Goal: Connect with others: Connect with others

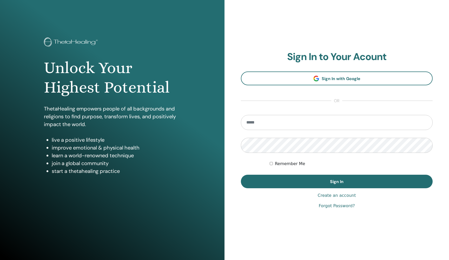
click at [276, 123] on input "email" at bounding box center [337, 122] width 192 height 15
type input "**********"
click at [337, 181] on button "Sign In" at bounding box center [337, 182] width 192 height 14
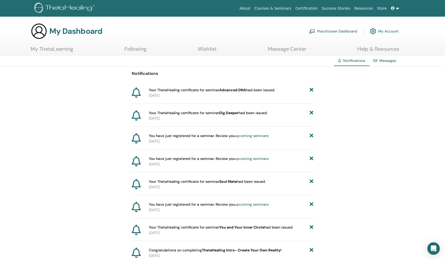
click at [393, 9] on icon at bounding box center [393, 8] width 4 height 4
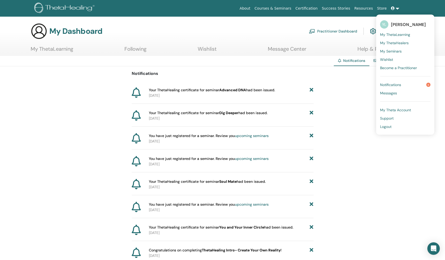
click at [387, 84] on span "Notifications" at bounding box center [390, 84] width 21 height 5
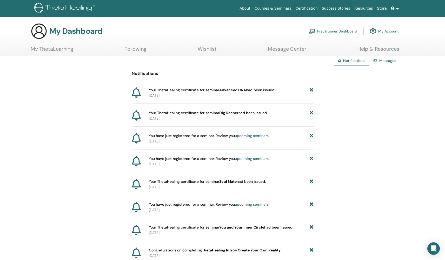
click at [387, 63] on link "Messages" at bounding box center [387, 60] width 17 height 5
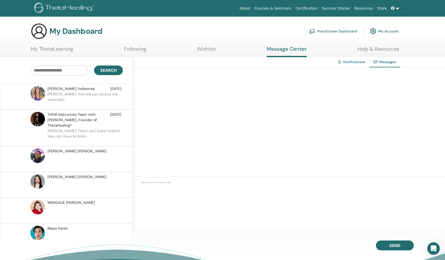
click at [64, 50] on link "My ThetaLearning" at bounding box center [52, 51] width 43 height 10
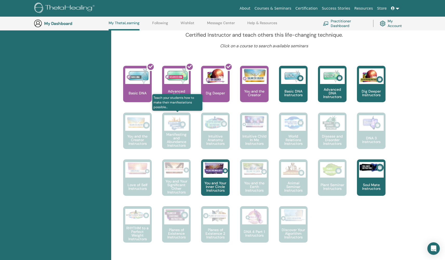
scroll to position [184, 0]
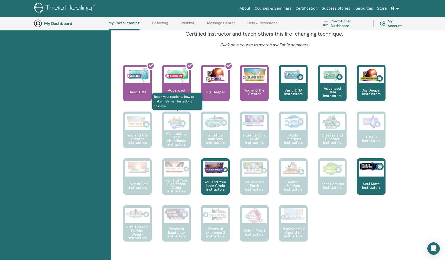
click at [180, 128] on img at bounding box center [176, 122] width 25 height 16
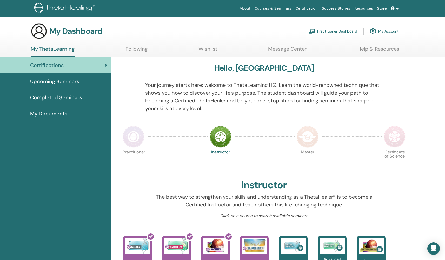
click at [295, 48] on link "Message Center" at bounding box center [287, 51] width 38 height 10
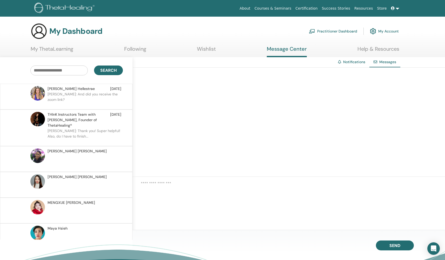
click at [62, 86] on div "Diana Hellestrae Apr 07 Diana: And did you receive the zoom link?" at bounding box center [66, 97] width 132 height 26
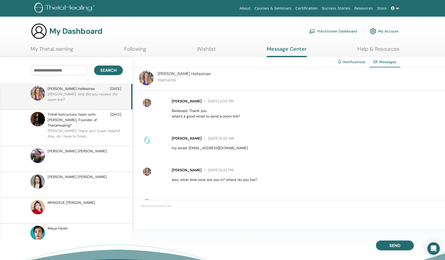
scroll to position [198, 0]
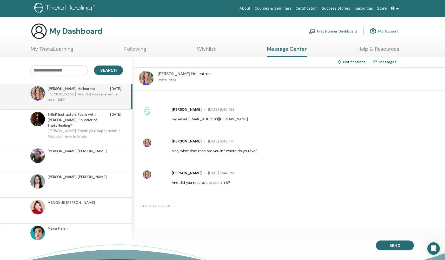
click at [167, 72] on span "Diana Hellestrae" at bounding box center [184, 73] width 53 height 5
click at [148, 79] on img at bounding box center [146, 78] width 15 height 15
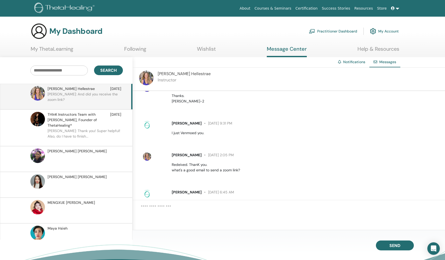
scroll to position [0, 0]
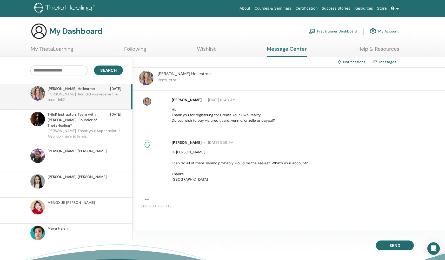
click at [182, 99] on span "Diana Hellestrae" at bounding box center [187, 99] width 30 height 5
click at [139, 49] on link "Following" at bounding box center [135, 51] width 22 height 10
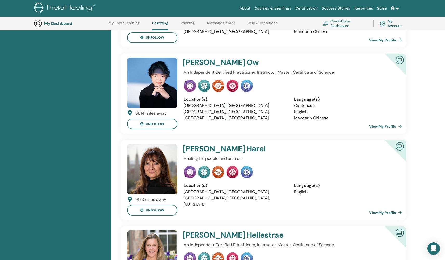
scroll to position [571, 0]
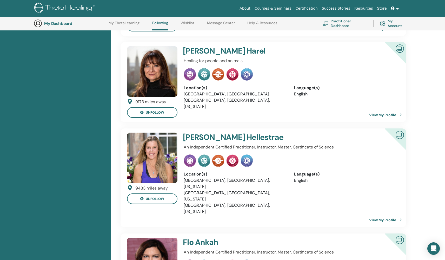
click at [154, 136] on img at bounding box center [152, 157] width 50 height 50
click at [392, 215] on link "View My Profile" at bounding box center [386, 220] width 35 height 10
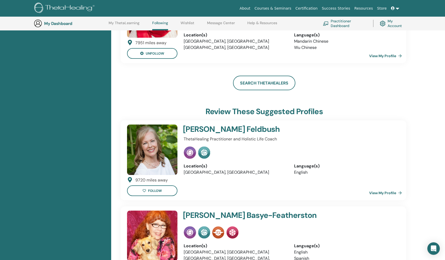
scroll to position [2236, 0]
